Goal: Task Accomplishment & Management: Manage account settings

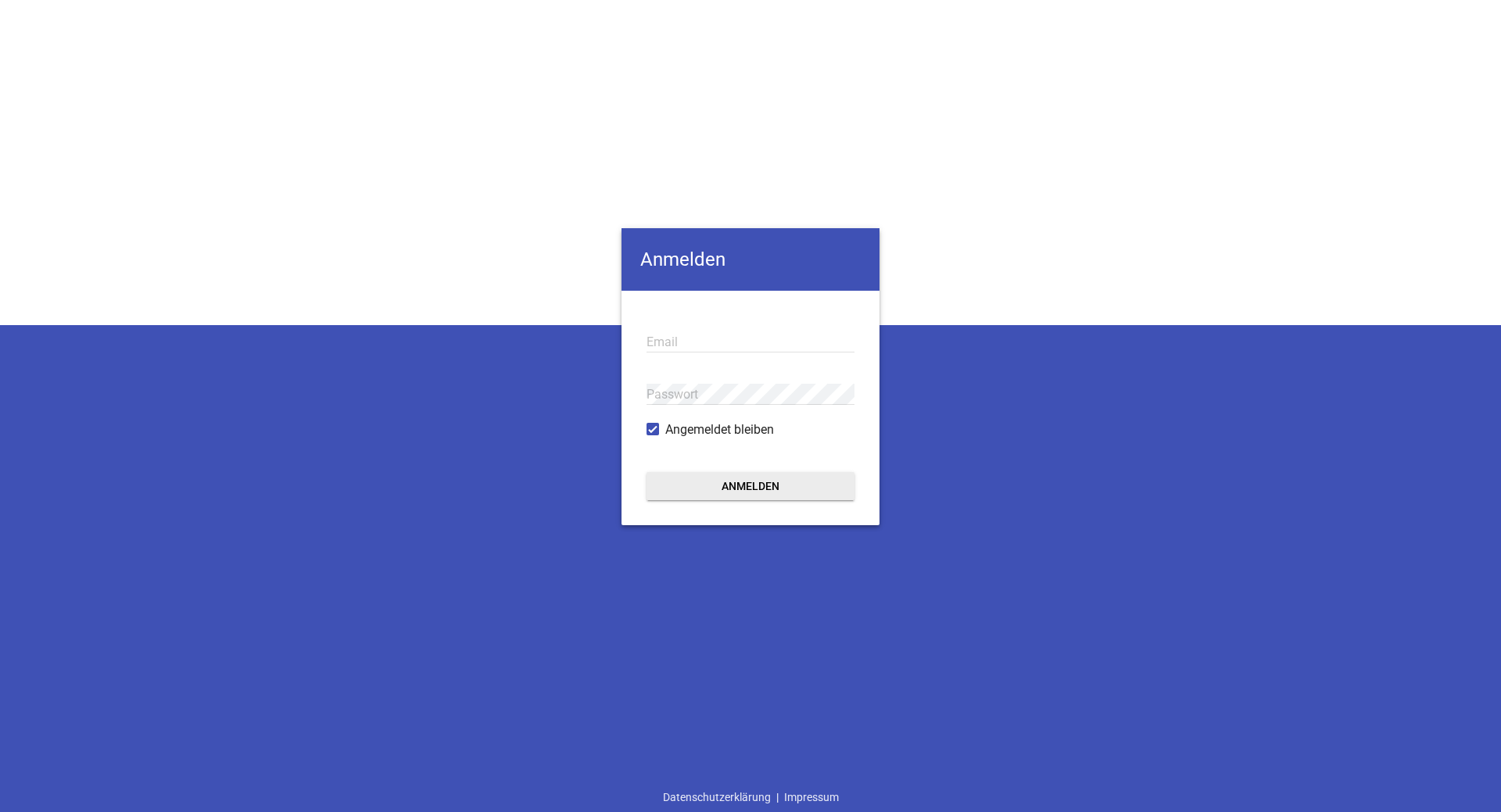
click at [716, 343] on input "email" at bounding box center [751, 342] width 208 height 21
type input "[EMAIL_ADDRESS][PERSON_NAME][DOMAIN_NAME]"
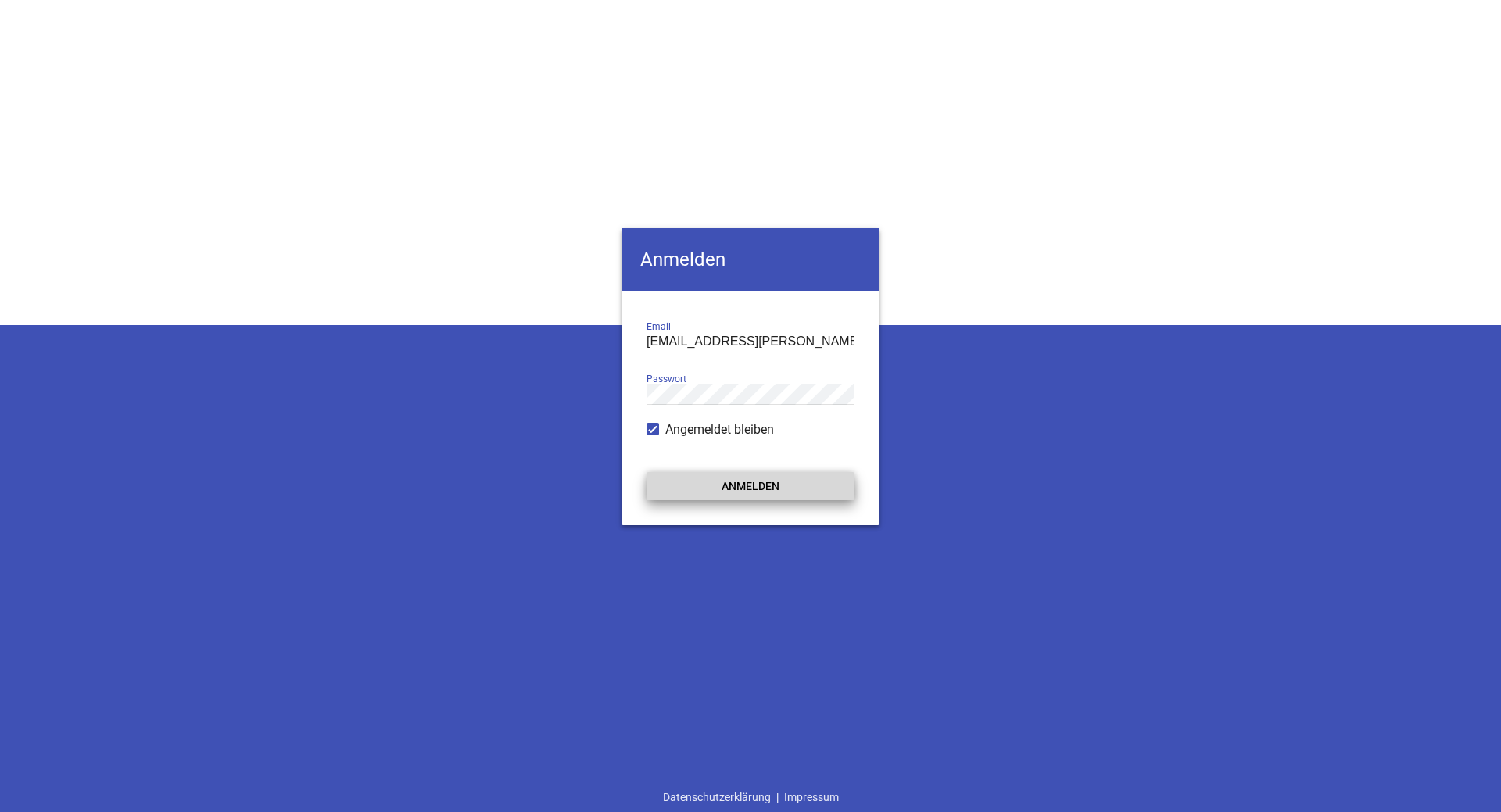
click at [705, 495] on button "Anmelden" at bounding box center [751, 486] width 208 height 28
click at [716, 488] on button "Anmelden" at bounding box center [751, 486] width 208 height 28
click at [747, 491] on button "Anmelden" at bounding box center [751, 486] width 208 height 28
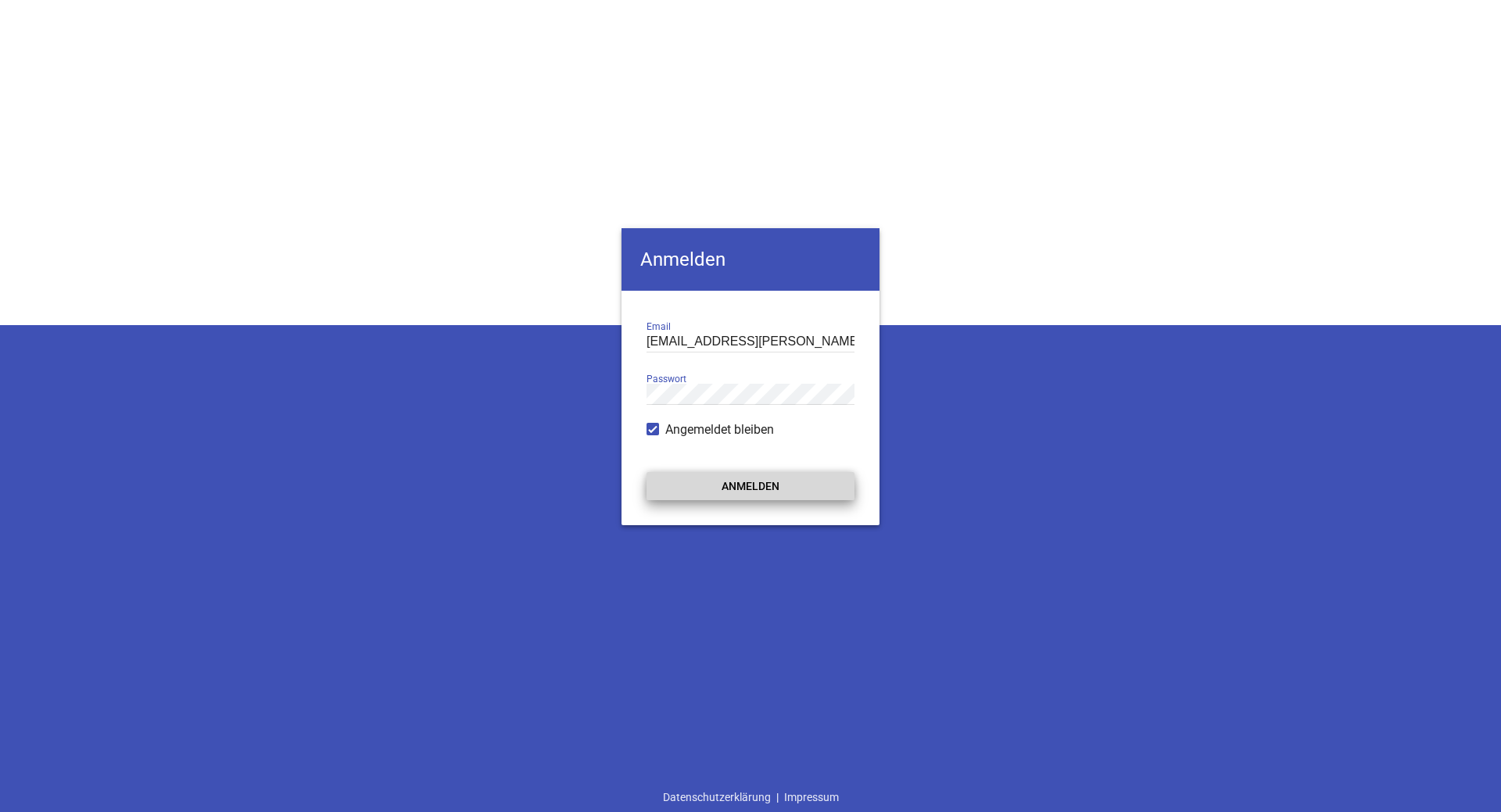
click at [747, 491] on button "Anmelden" at bounding box center [751, 486] width 208 height 28
click at [746, 490] on button "Anmelden" at bounding box center [751, 486] width 208 height 28
click at [746, 488] on button "Anmelden" at bounding box center [751, 486] width 208 height 28
click at [723, 496] on button "Anmelden" at bounding box center [751, 486] width 208 height 28
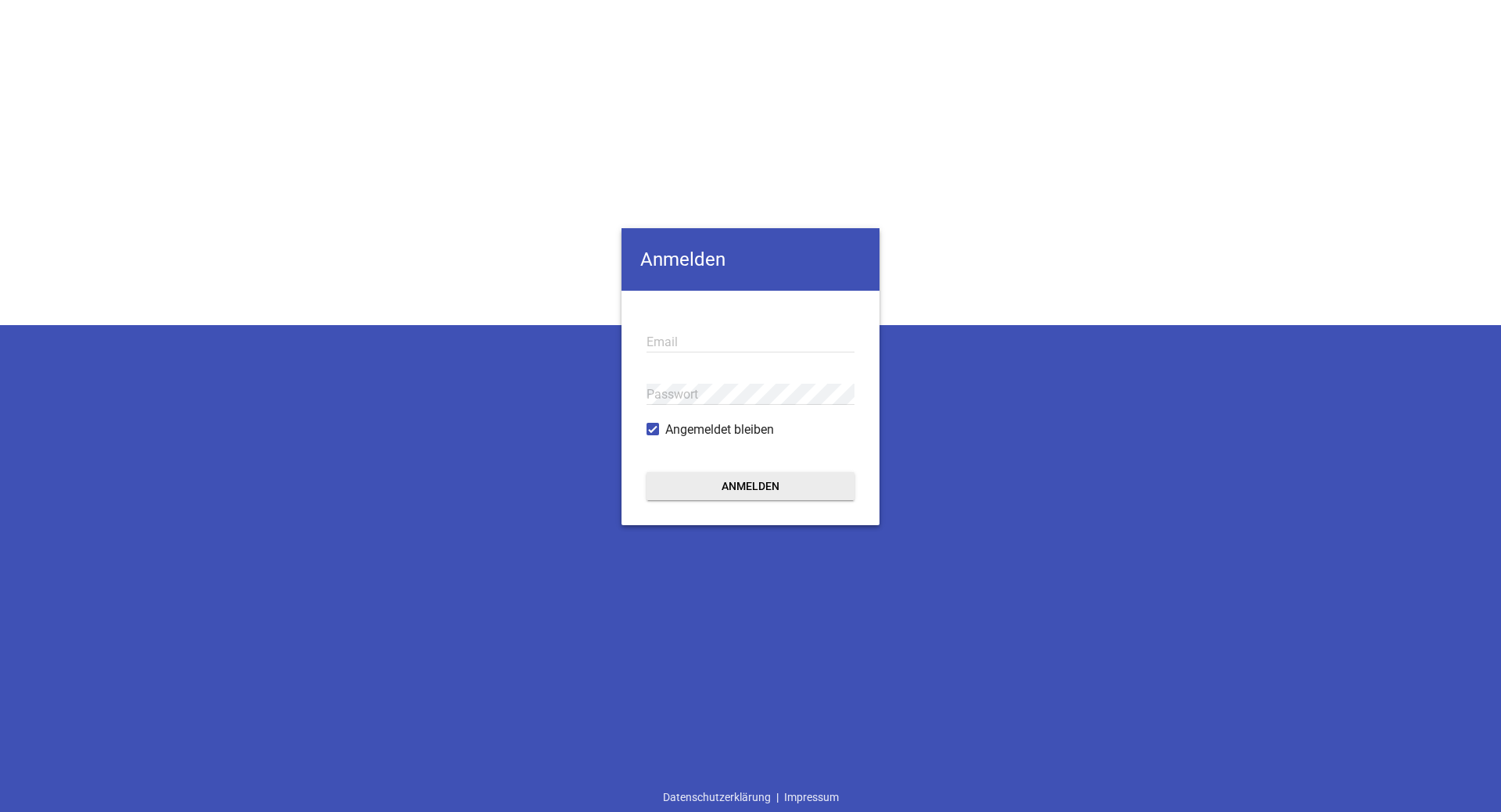
click at [672, 343] on input "email" at bounding box center [751, 342] width 208 height 21
type input "[EMAIL_ADDRESS][PERSON_NAME][DOMAIN_NAME]"
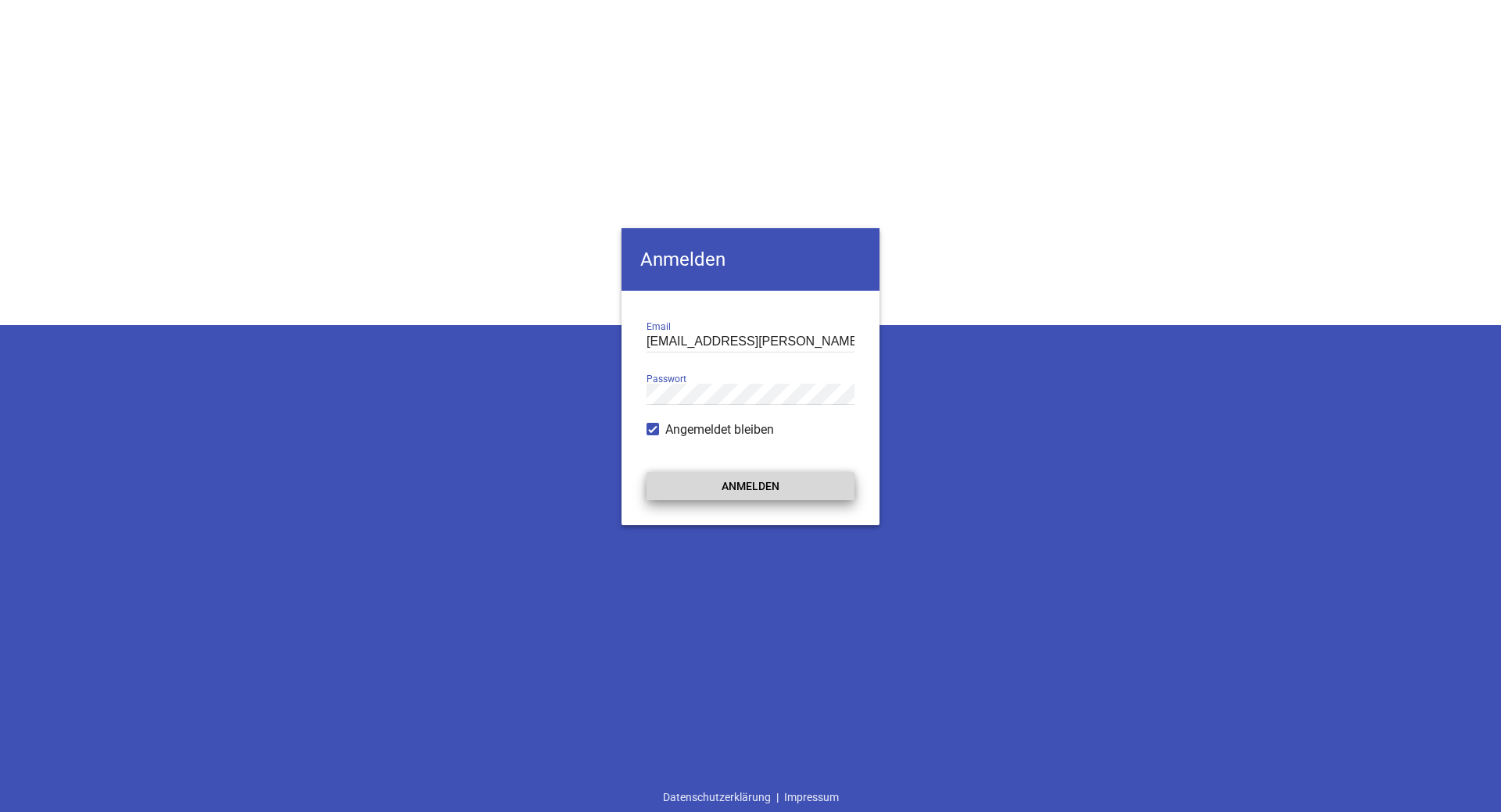
click at [774, 497] on button "Anmelden" at bounding box center [751, 486] width 208 height 28
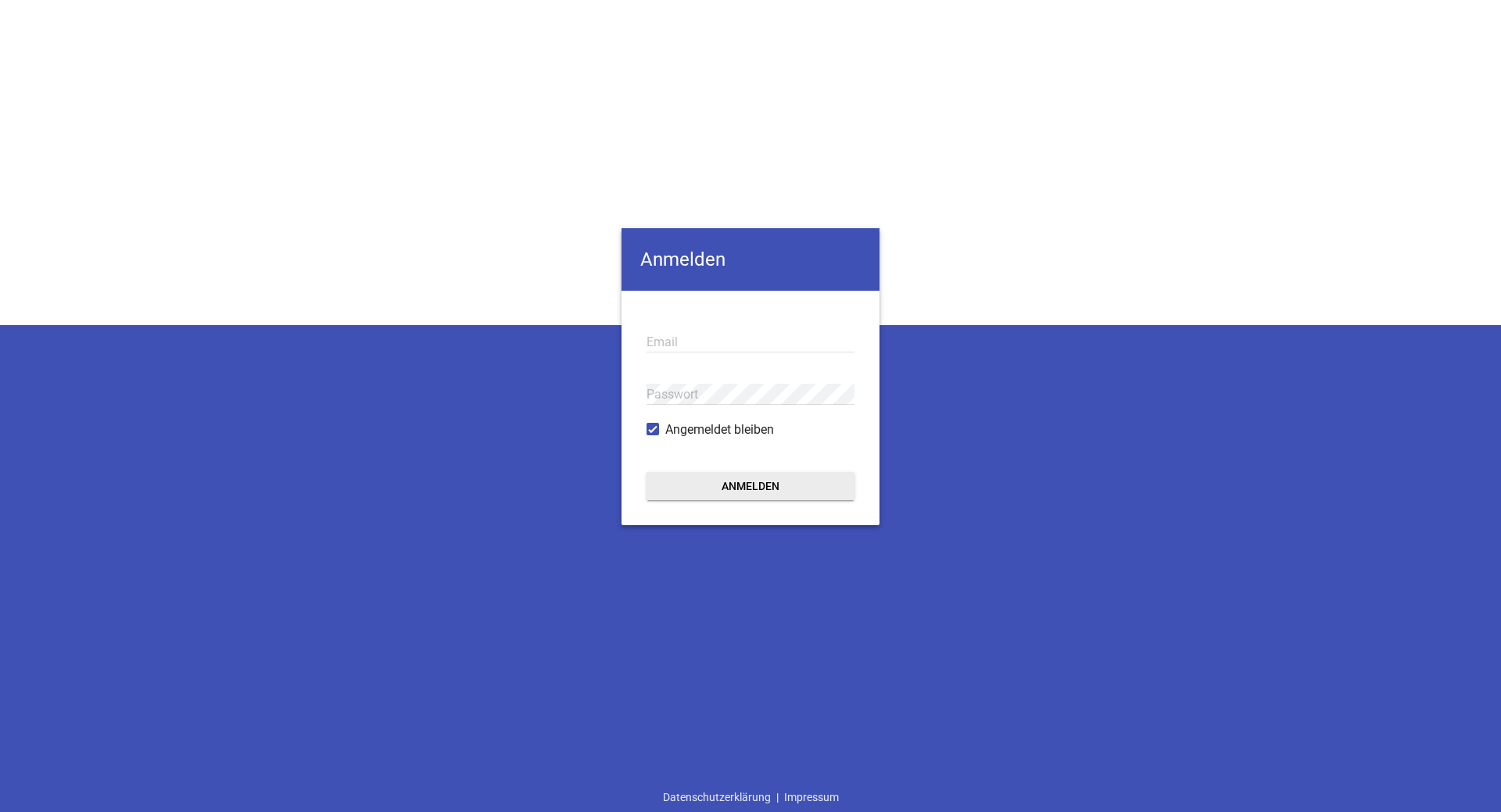
click at [715, 333] on input "email" at bounding box center [751, 342] width 208 height 21
type input "g"
click at [647, 472] on button "Anmelden" at bounding box center [751, 486] width 208 height 28
click at [684, 480] on button "Anmelden" at bounding box center [751, 486] width 208 height 28
click at [685, 343] on input "vertrieb@wagner-landtechnik.de" at bounding box center [751, 342] width 208 height 21
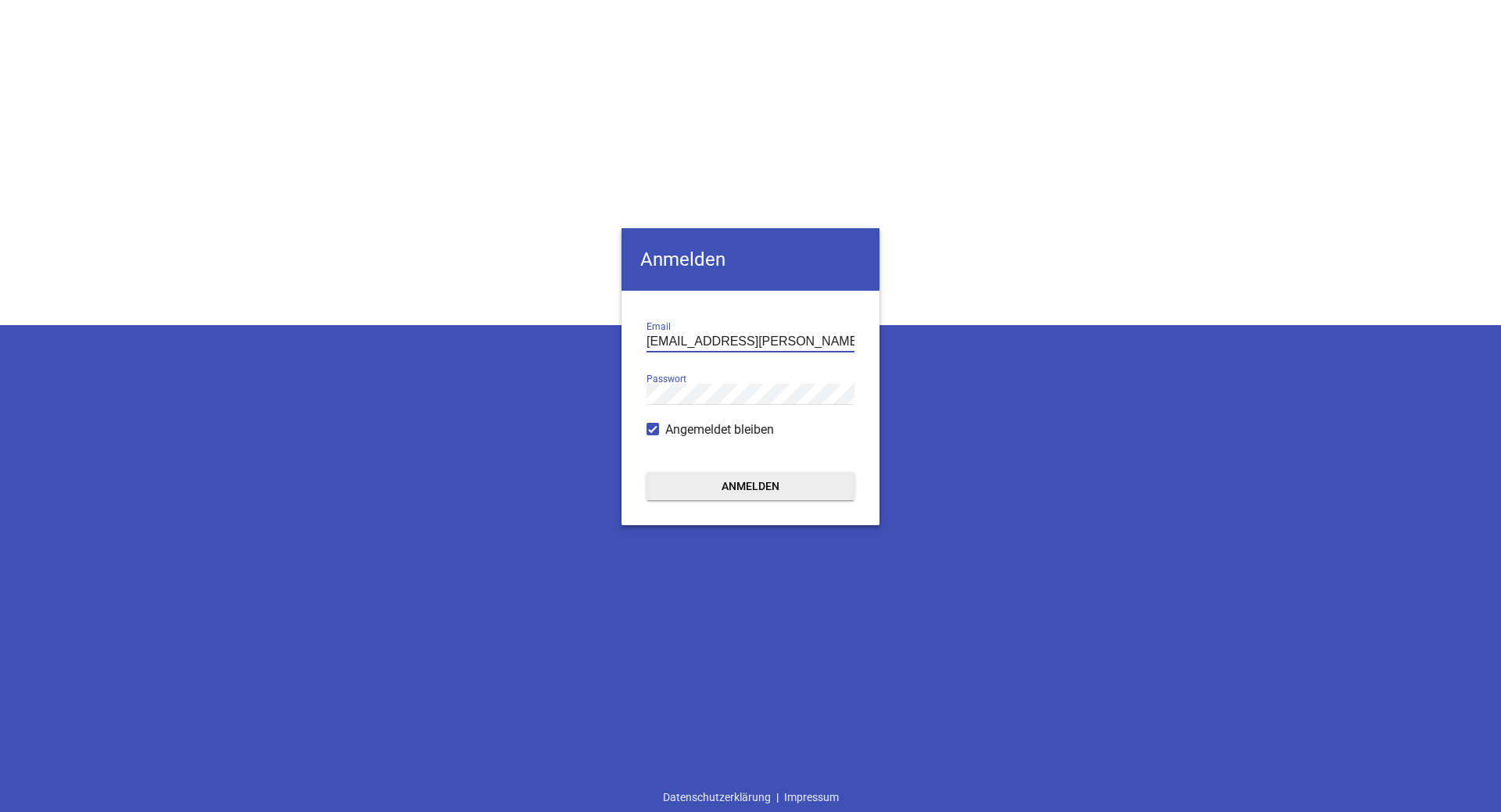
drag, startPoint x: 685, startPoint y: 343, endPoint x: 610, endPoint y: 332, distance: 75.8
click at [610, 332] on div "Anmelden vertrieb@wagner-landtechnik.de Email Passwort Angemeldet bleiben Anmel…" at bounding box center [750, 406] width 1501 height 812
click at [735, 476] on button "Anmelden" at bounding box center [751, 486] width 208 height 28
drag, startPoint x: 696, startPoint y: 340, endPoint x: 625, endPoint y: 340, distance: 71.0
click at [625, 340] on form "werkstatt@wagner-landtechnik.de Email Passwort Angemeldet bleiben Anmelden" at bounding box center [750, 408] width 258 height 235
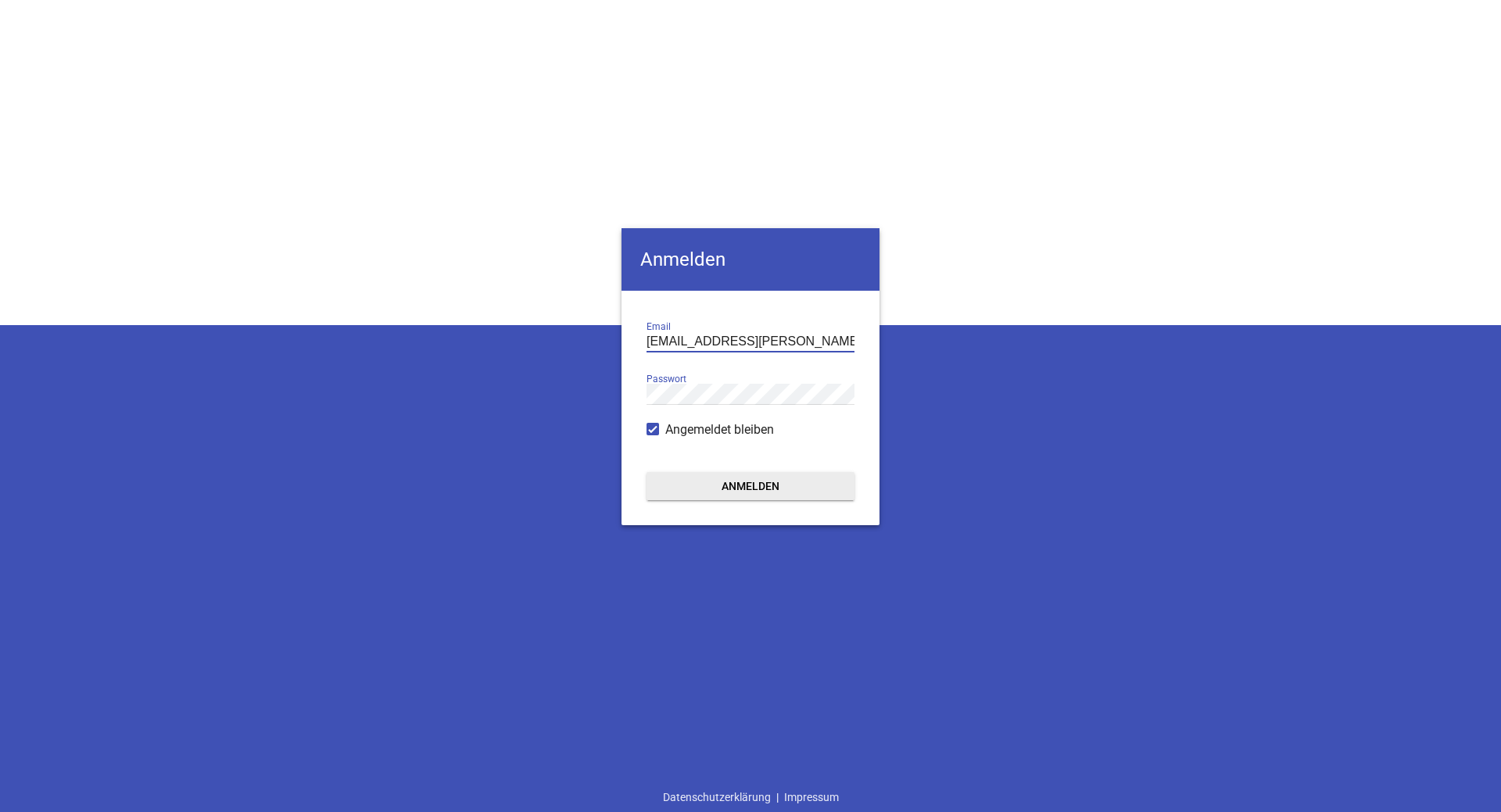
click at [807, 490] on button "Anmelden" at bounding box center [751, 486] width 208 height 28
drag, startPoint x: 691, startPoint y: 342, endPoint x: 585, endPoint y: 338, distance: 106.1
click at [585, 338] on div "Anmelden garantie@wagner-landtechnik.de Email Passwort Angemeldet bleiben Anmel…" at bounding box center [750, 406] width 1501 height 812
type input "vertrieb@wagner-landtechnik.de"
click at [745, 489] on button "Anmelden" at bounding box center [751, 486] width 208 height 28
